Goal: Find specific page/section: Find specific page/section

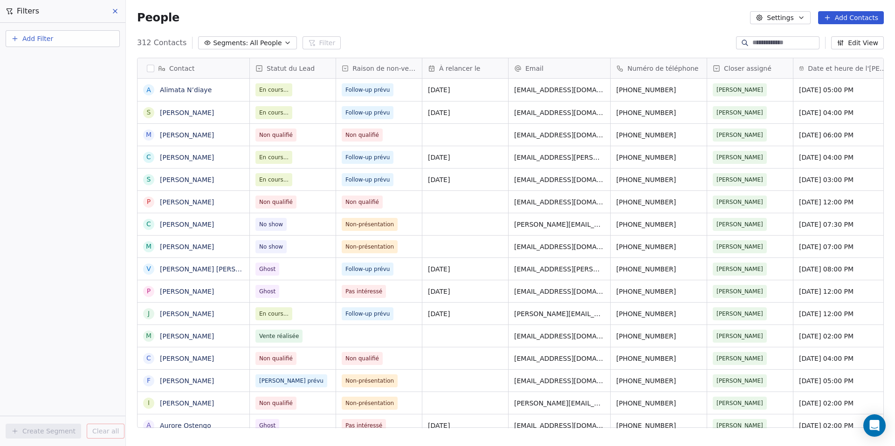
scroll to position [386, 762]
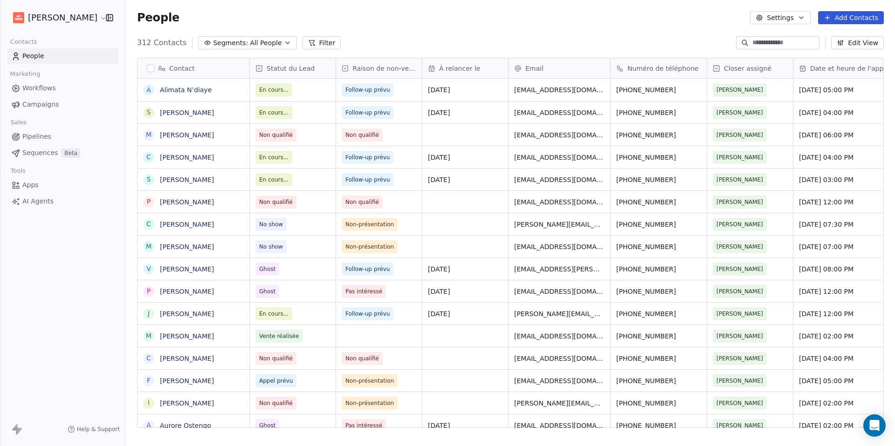
click at [310, 44] on button "Filter" at bounding box center [321, 42] width 39 height 13
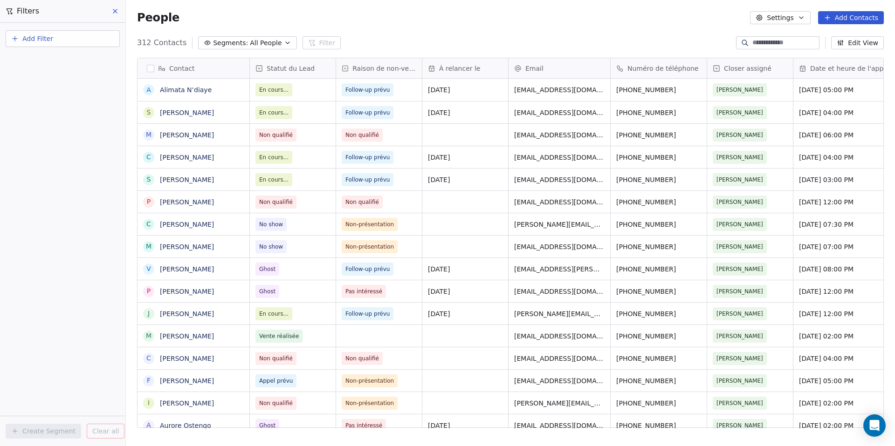
click at [70, 40] on button "Add Filter" at bounding box center [63, 38] width 114 height 17
click at [62, 65] on div "Contact properties" at bounding box center [63, 60] width 106 height 15
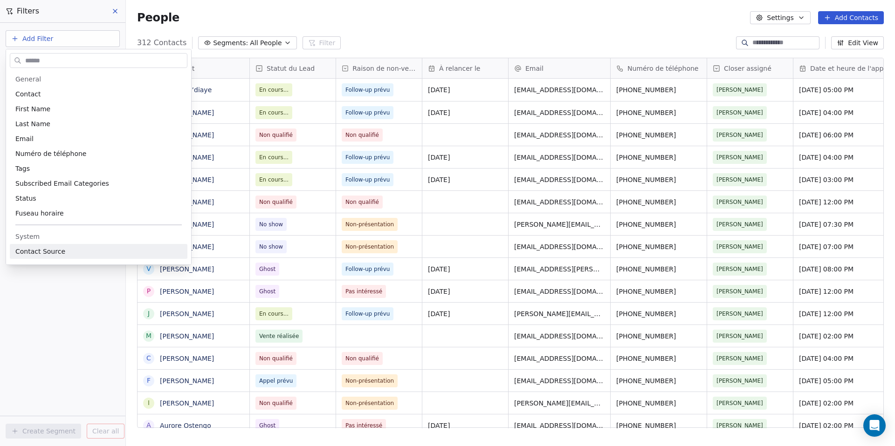
click at [67, 301] on html "[PERSON_NAME] Contacts People Marketing Workflows Campaigns Sales Pipelines Seq…" at bounding box center [447, 223] width 895 height 446
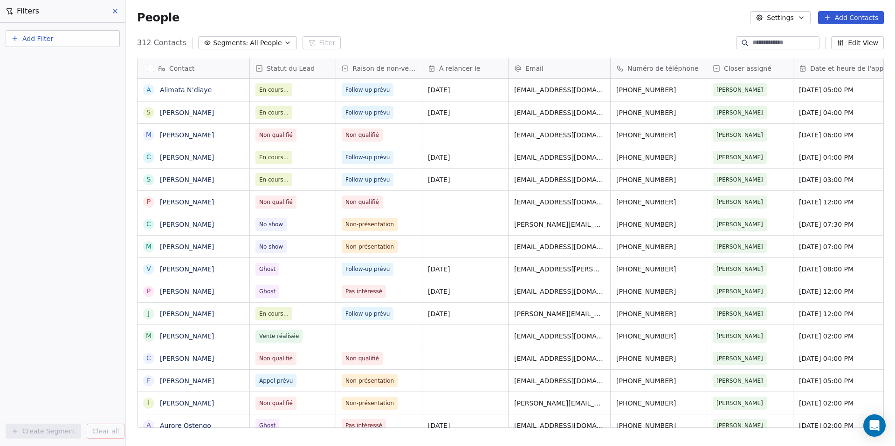
click at [86, 34] on button "Add Filter" at bounding box center [63, 38] width 114 height 17
click at [62, 73] on span "Contact activity" at bounding box center [41, 76] width 52 height 10
click at [40, 237] on html "[PERSON_NAME] Contacts People Marketing Workflows Campaigns Sales Pipelines Seq…" at bounding box center [447, 223] width 895 height 446
click at [62, 29] on div "Add Filter" at bounding box center [62, 37] width 125 height 28
click at [61, 37] on button "Add Filter" at bounding box center [63, 38] width 114 height 17
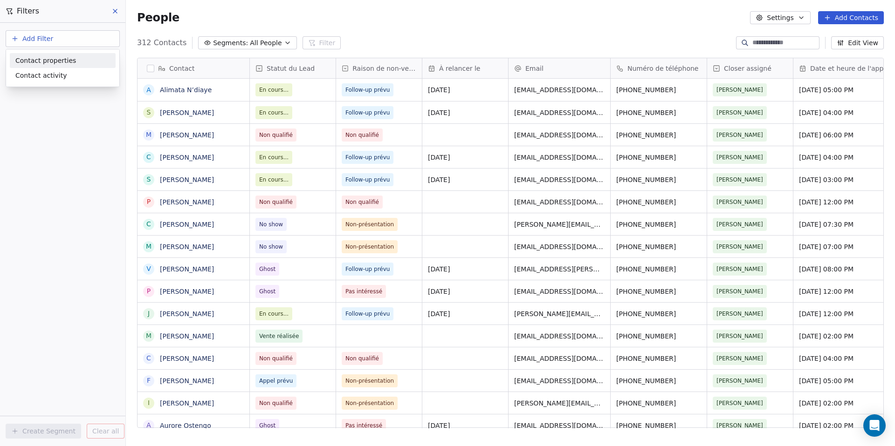
click at [56, 61] on span "Contact properties" at bounding box center [45, 61] width 61 height 10
type input "***"
click at [79, 87] on div "Statut du Lead" at bounding box center [63, 94] width 106 height 15
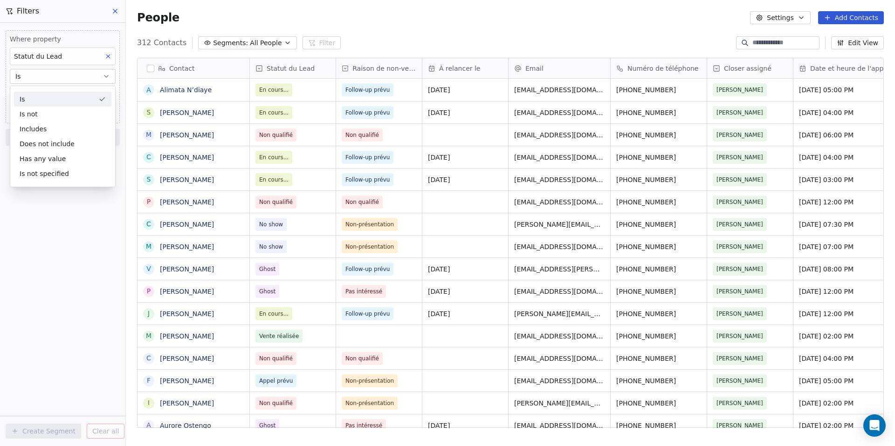
click at [80, 103] on div "Is" at bounding box center [62, 99] width 97 height 15
click at [67, 97] on body "[PERSON_NAME] Contacts People Marketing Workflows Campaigns Sales Pipelines Seq…" at bounding box center [447, 223] width 895 height 446
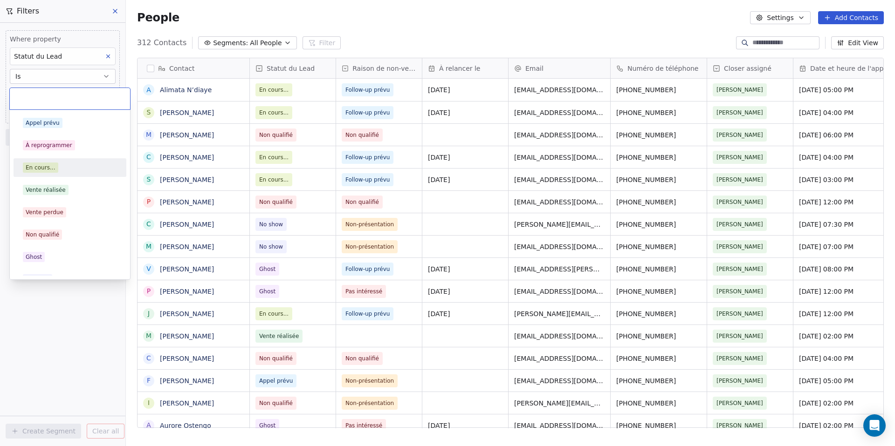
click at [44, 168] on div "En cours..." at bounding box center [41, 168] width 30 height 8
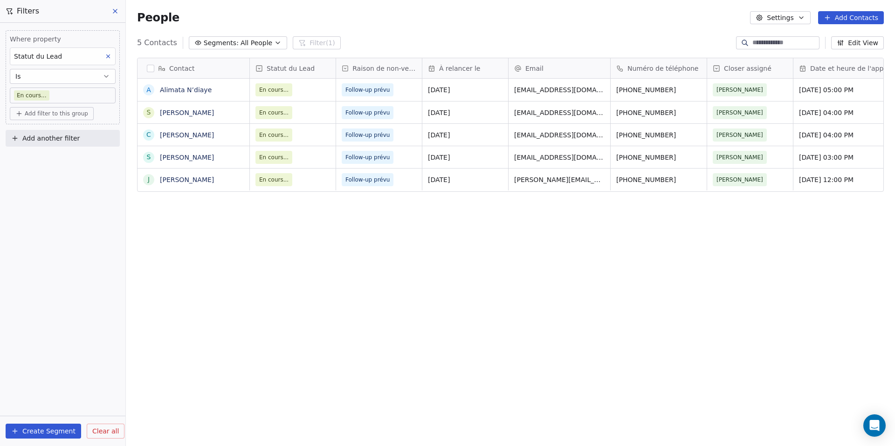
scroll to position [386, 762]
click at [197, 91] on link "Alimata N’diaye" at bounding box center [186, 89] width 52 height 7
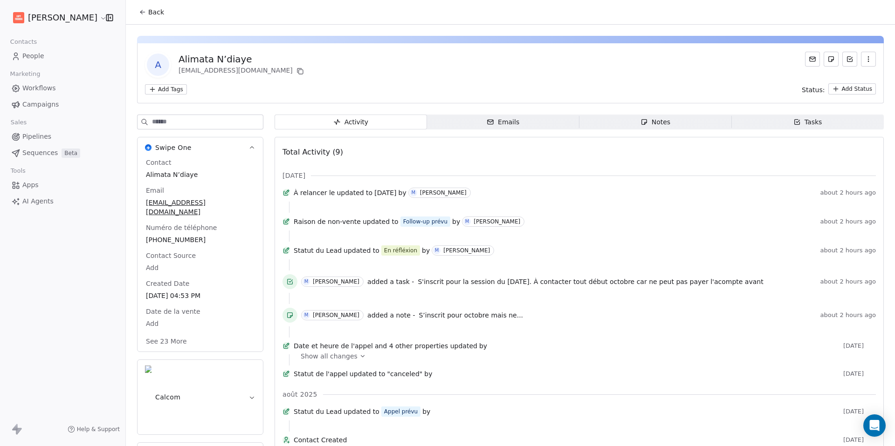
click at [757, 125] on span "Tasks Tasks" at bounding box center [807, 122] width 152 height 15
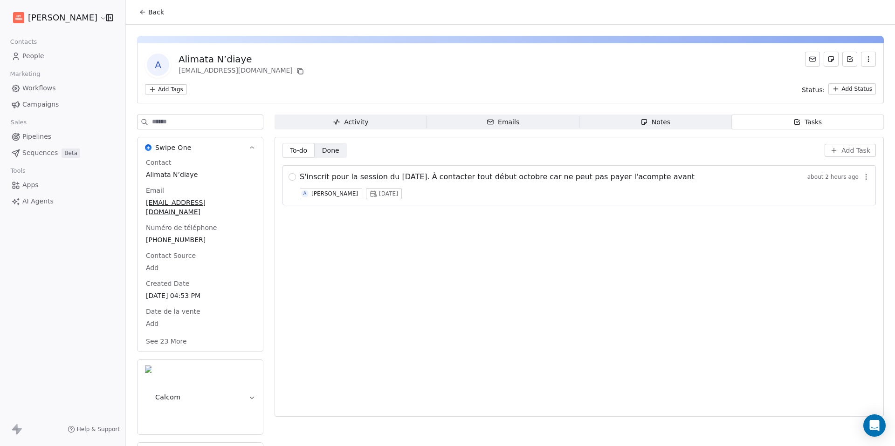
click at [142, 14] on icon at bounding box center [141, 13] width 2 height 2
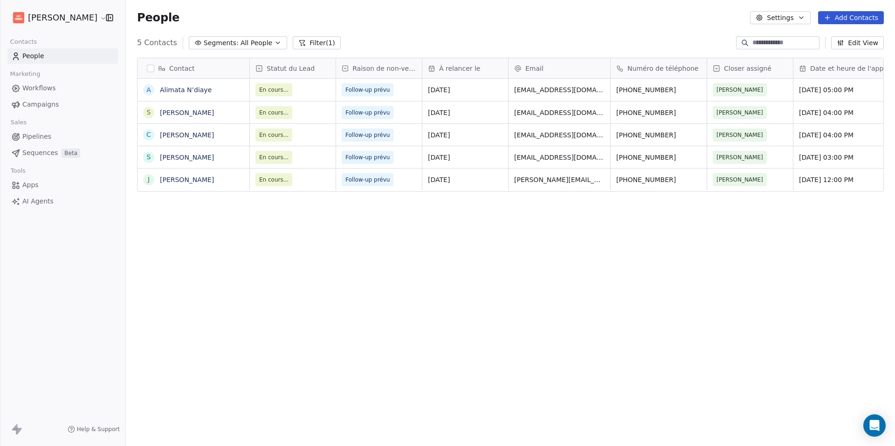
scroll to position [386, 762]
click at [205, 111] on link "[PERSON_NAME]" at bounding box center [187, 112] width 54 height 7
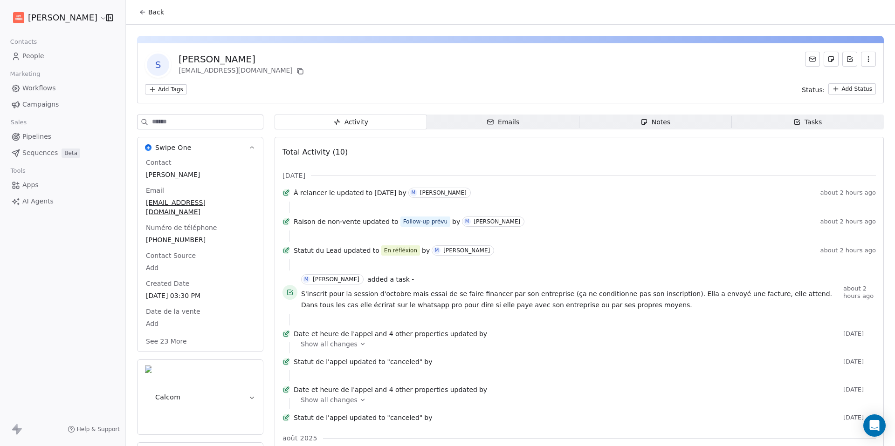
click at [762, 125] on span "Tasks Tasks" at bounding box center [807, 122] width 152 height 15
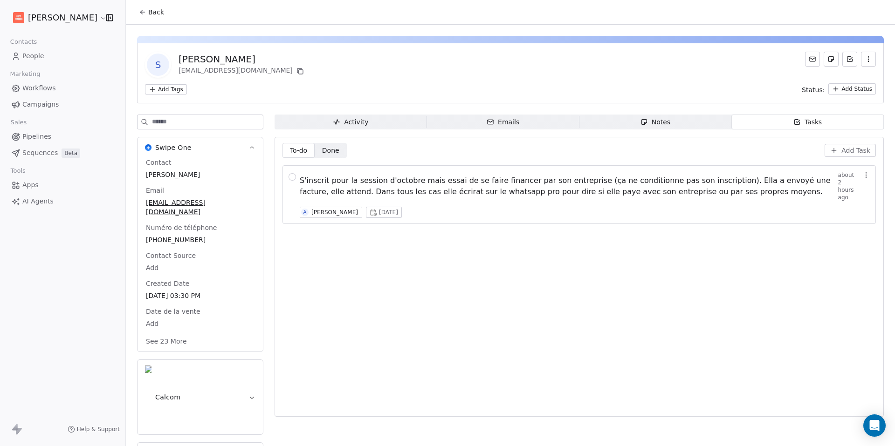
click at [137, 14] on button "Back" at bounding box center [151, 12] width 36 height 17
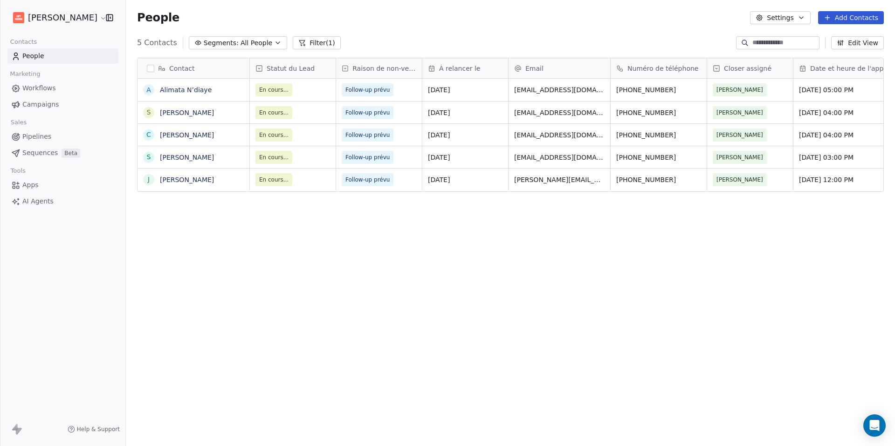
scroll to position [386, 762]
click at [190, 135] on link "[PERSON_NAME]" at bounding box center [187, 134] width 54 height 7
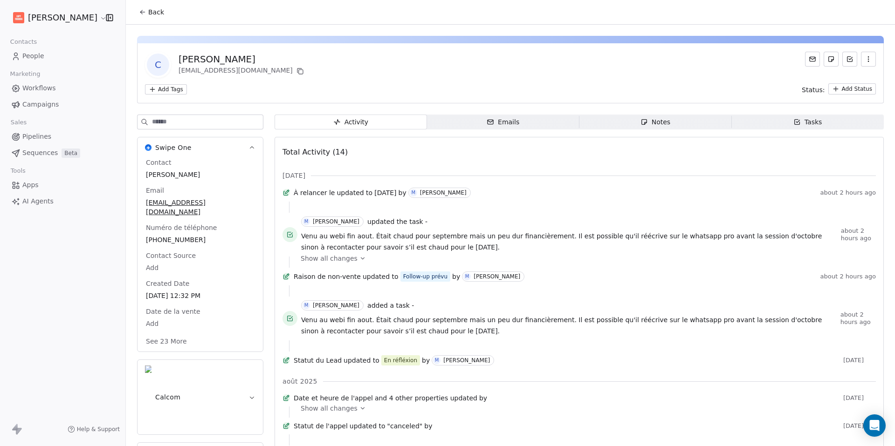
click at [771, 118] on span "Tasks Tasks" at bounding box center [807, 122] width 152 height 15
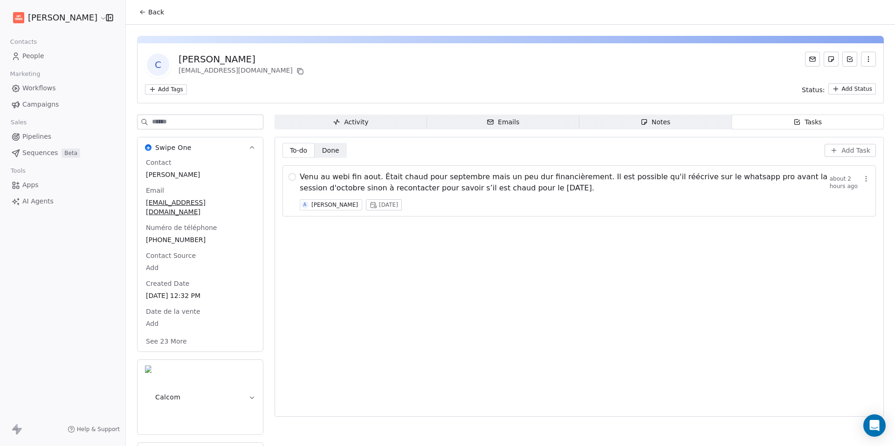
click at [143, 12] on icon at bounding box center [142, 12] width 4 height 0
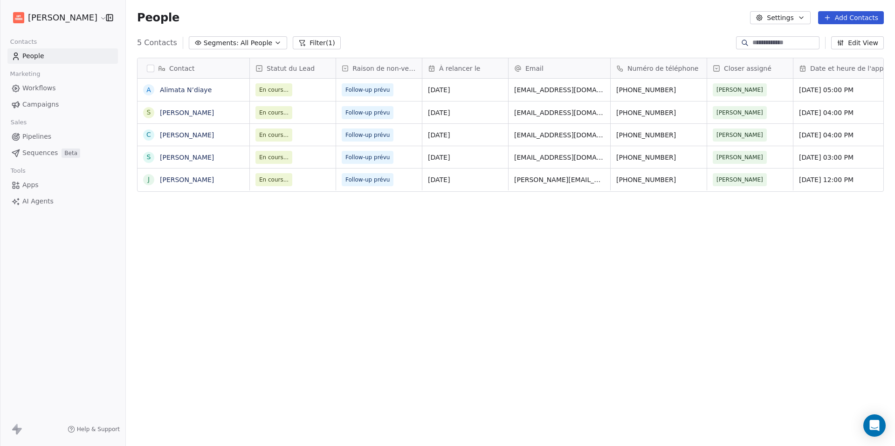
scroll to position [386, 762]
click at [181, 135] on link "[PERSON_NAME]" at bounding box center [187, 134] width 54 height 7
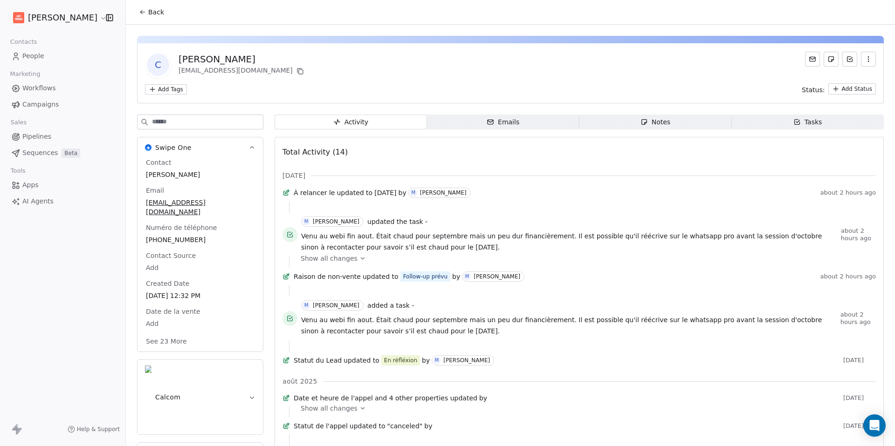
click at [830, 122] on span "Tasks Tasks" at bounding box center [807, 122] width 152 height 15
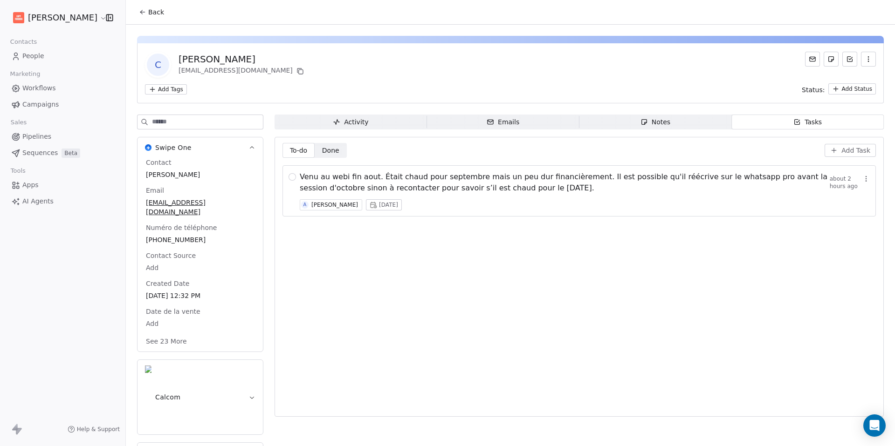
click at [145, 14] on icon at bounding box center [142, 11] width 7 height 7
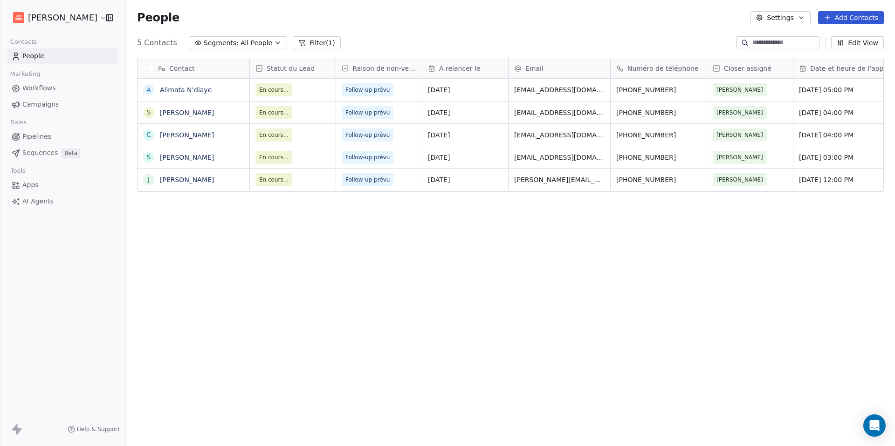
scroll to position [386, 762]
click at [209, 155] on link "[PERSON_NAME]" at bounding box center [187, 157] width 54 height 7
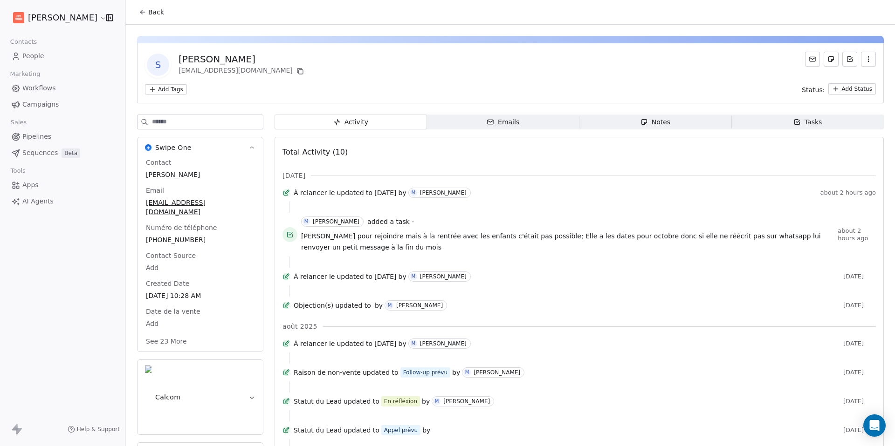
click at [823, 123] on span "Tasks Tasks" at bounding box center [807, 122] width 152 height 15
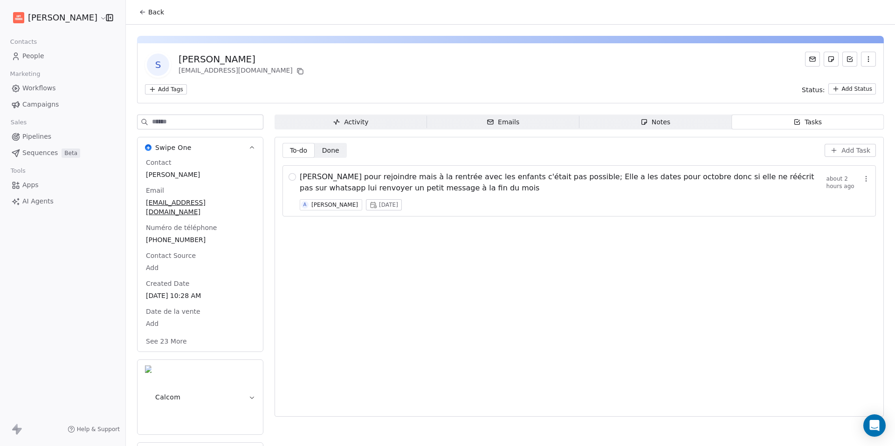
click at [142, 14] on icon at bounding box center [142, 11] width 7 height 7
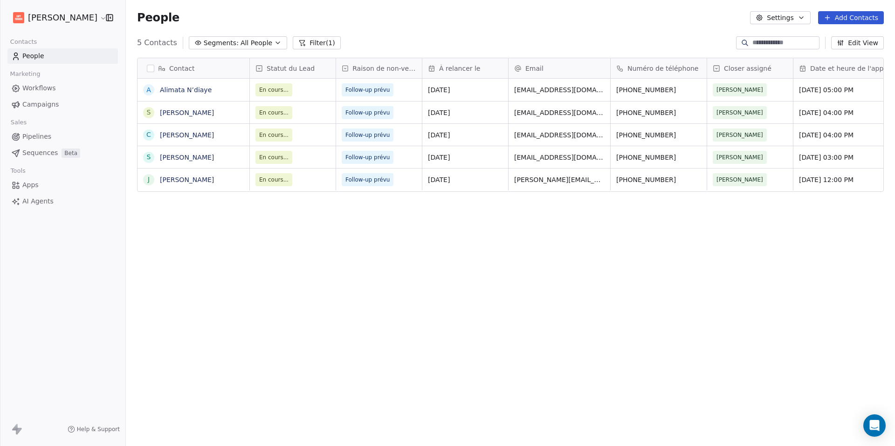
scroll to position [386, 762]
click at [198, 181] on link "[PERSON_NAME]" at bounding box center [187, 179] width 54 height 7
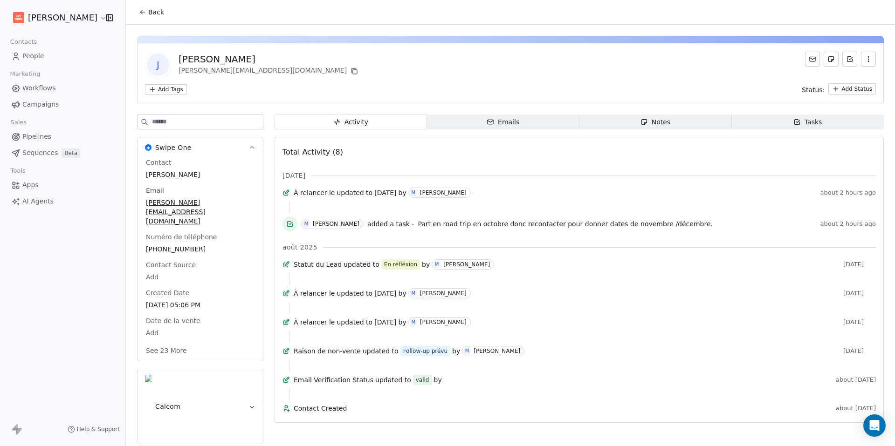
click at [809, 119] on div "Tasks" at bounding box center [807, 122] width 29 height 10
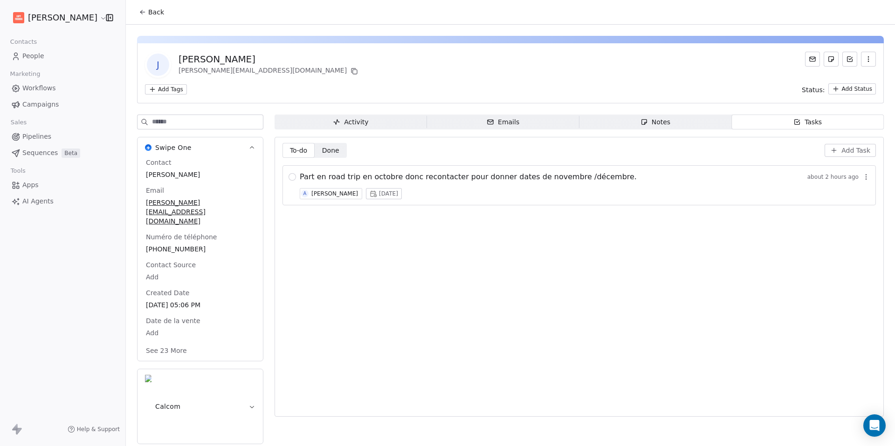
click at [137, 10] on button "Back" at bounding box center [151, 12] width 36 height 17
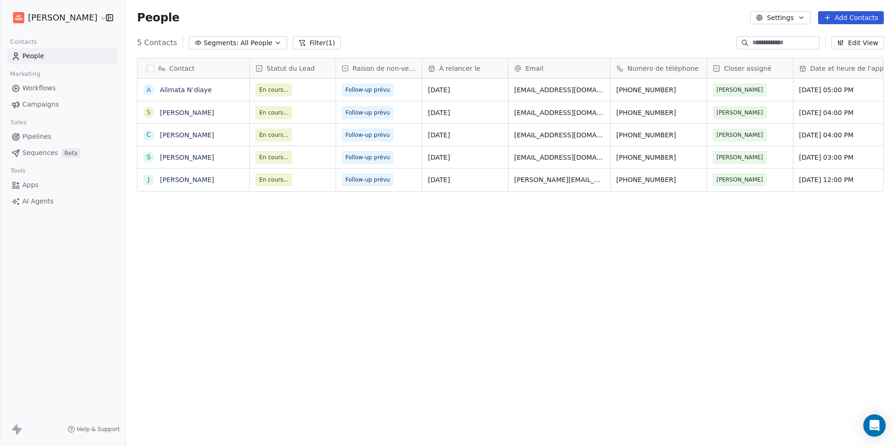
scroll to position [386, 762]
